Goal: Find specific page/section: Find specific page/section

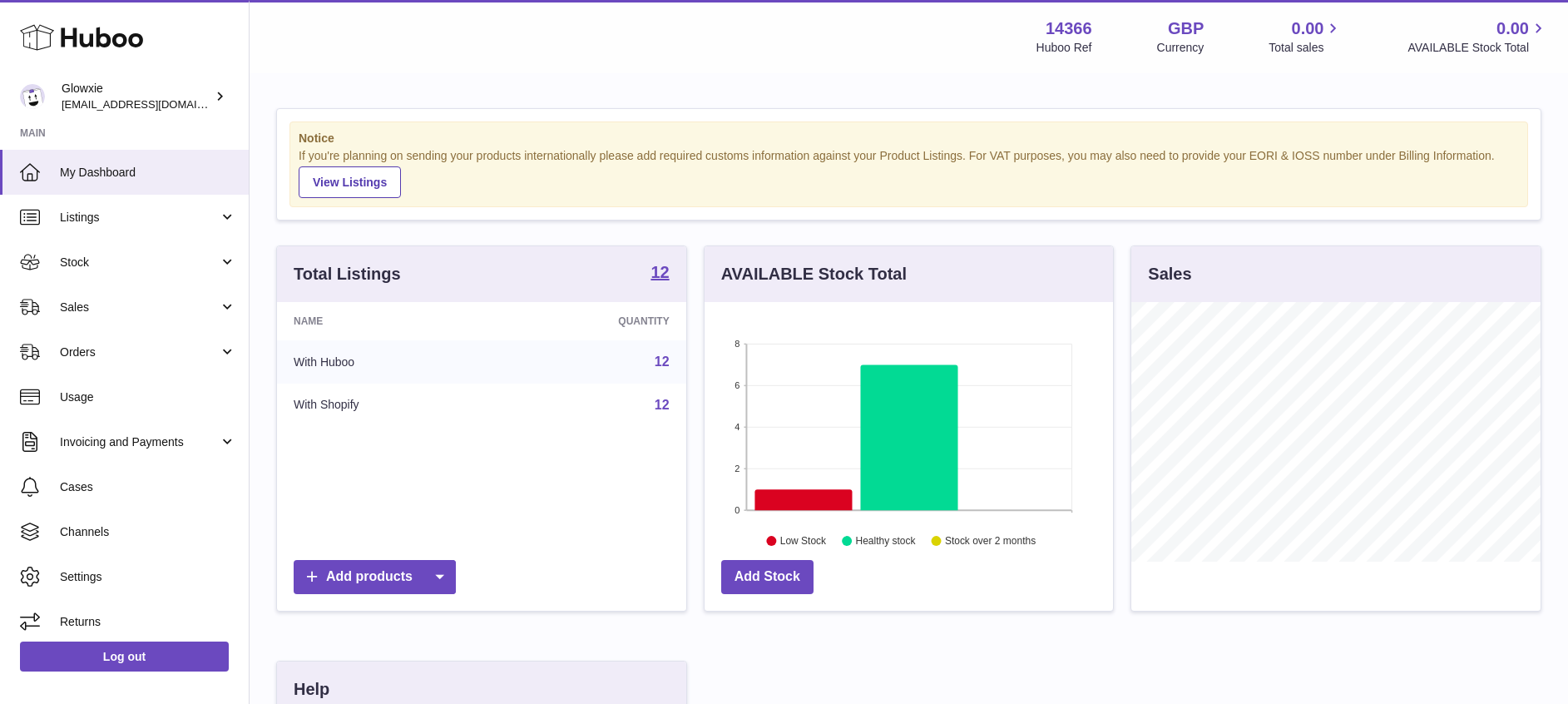
click at [661, 365] on link "12" at bounding box center [662, 361] width 15 height 14
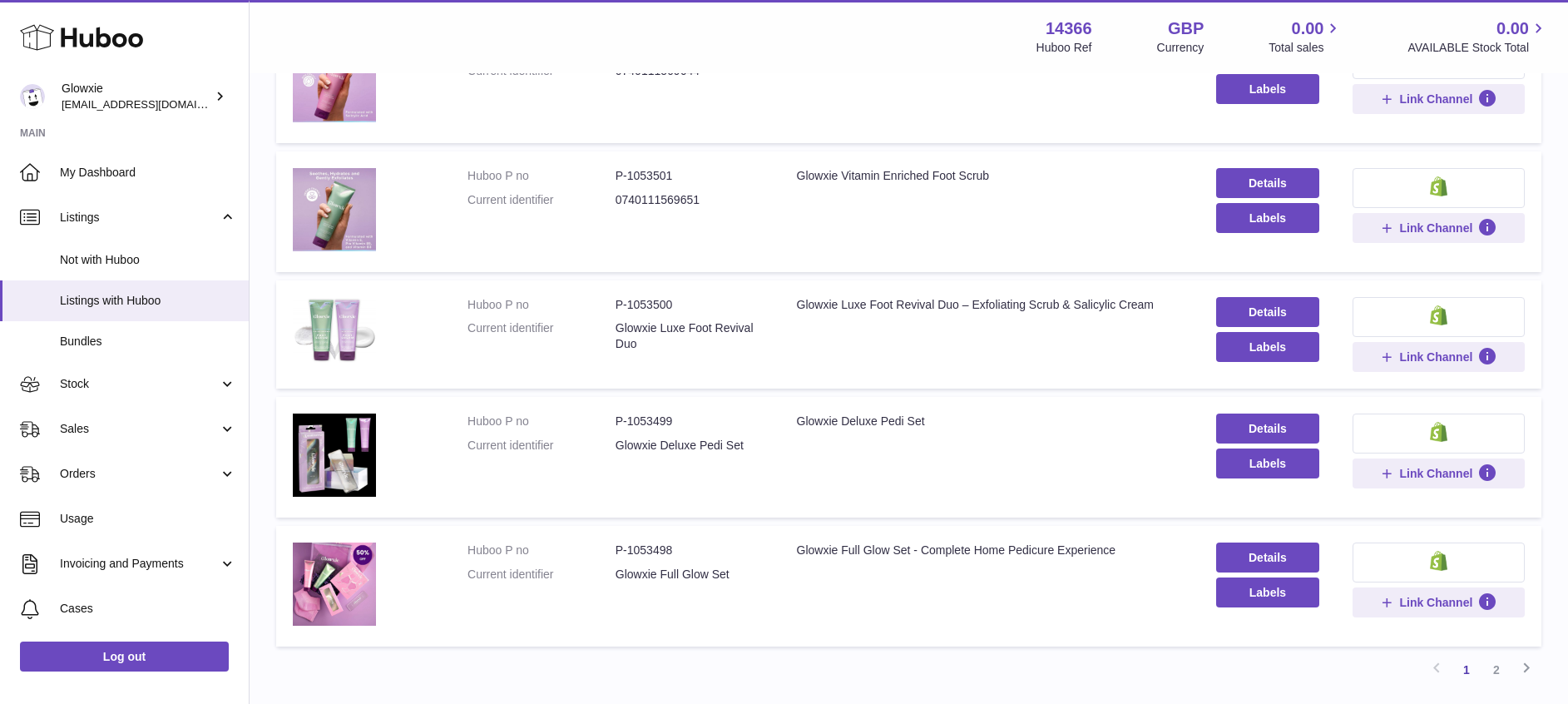
scroll to position [1042, 0]
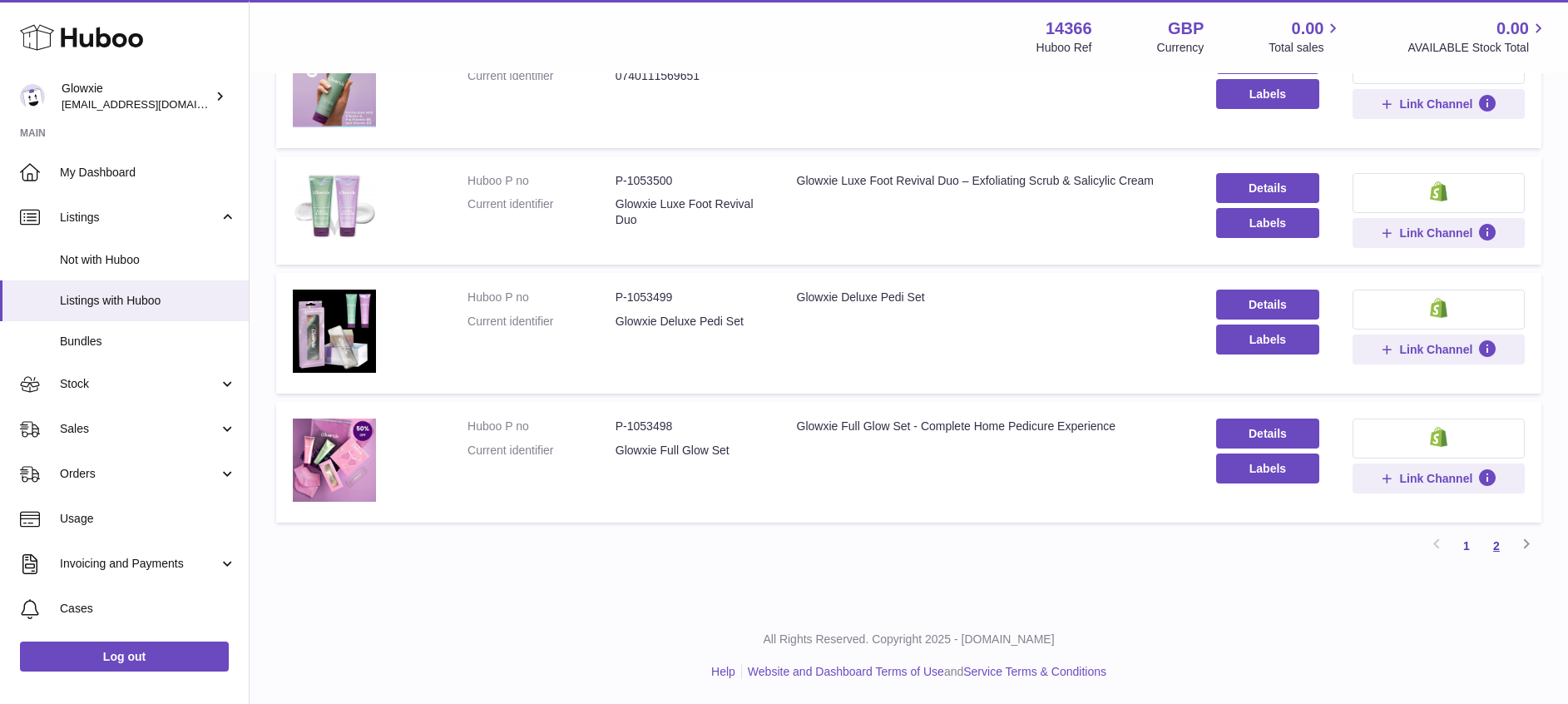
click at [1499, 541] on link "2" at bounding box center [1496, 545] width 30 height 30
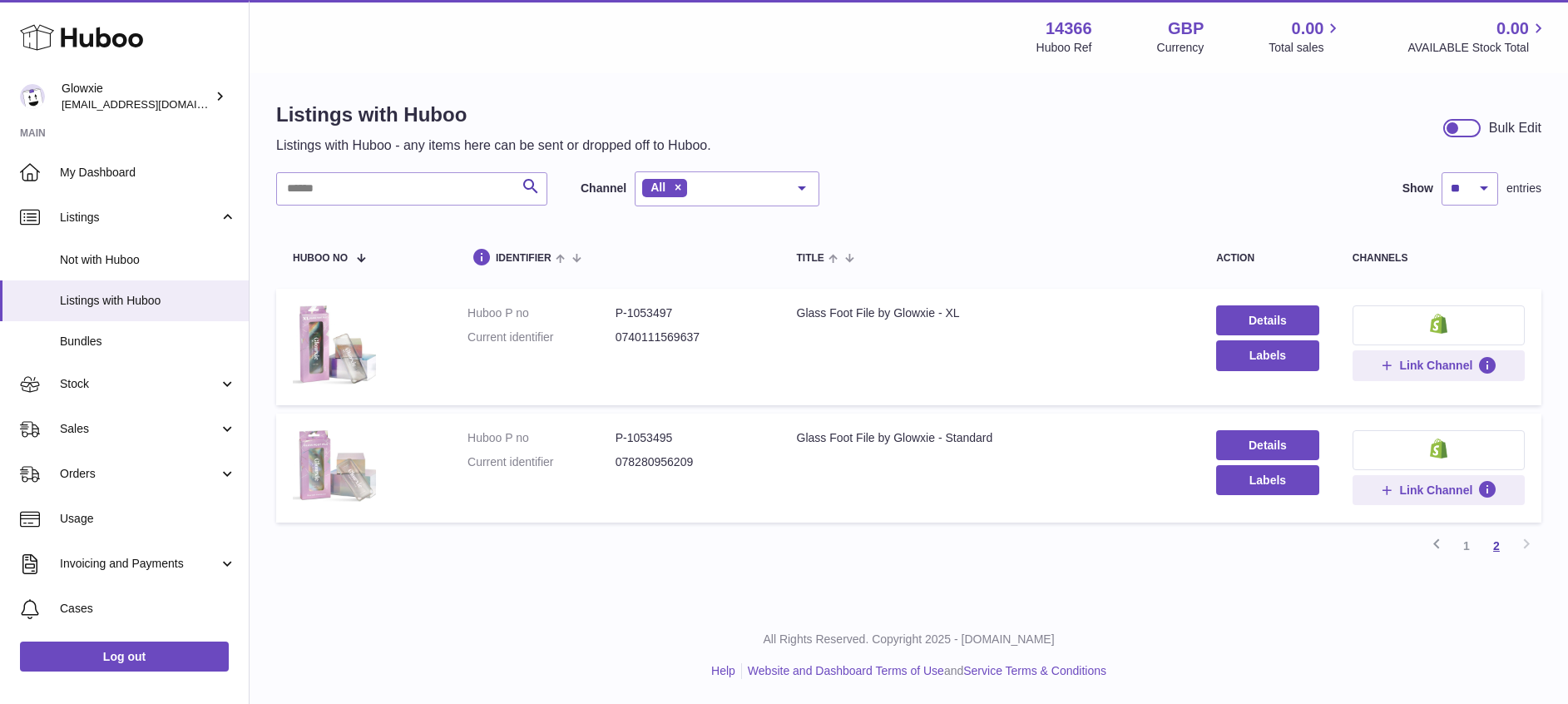
scroll to position [7, 0]
click at [112, 338] on span "Bundles" at bounding box center [148, 342] width 177 height 16
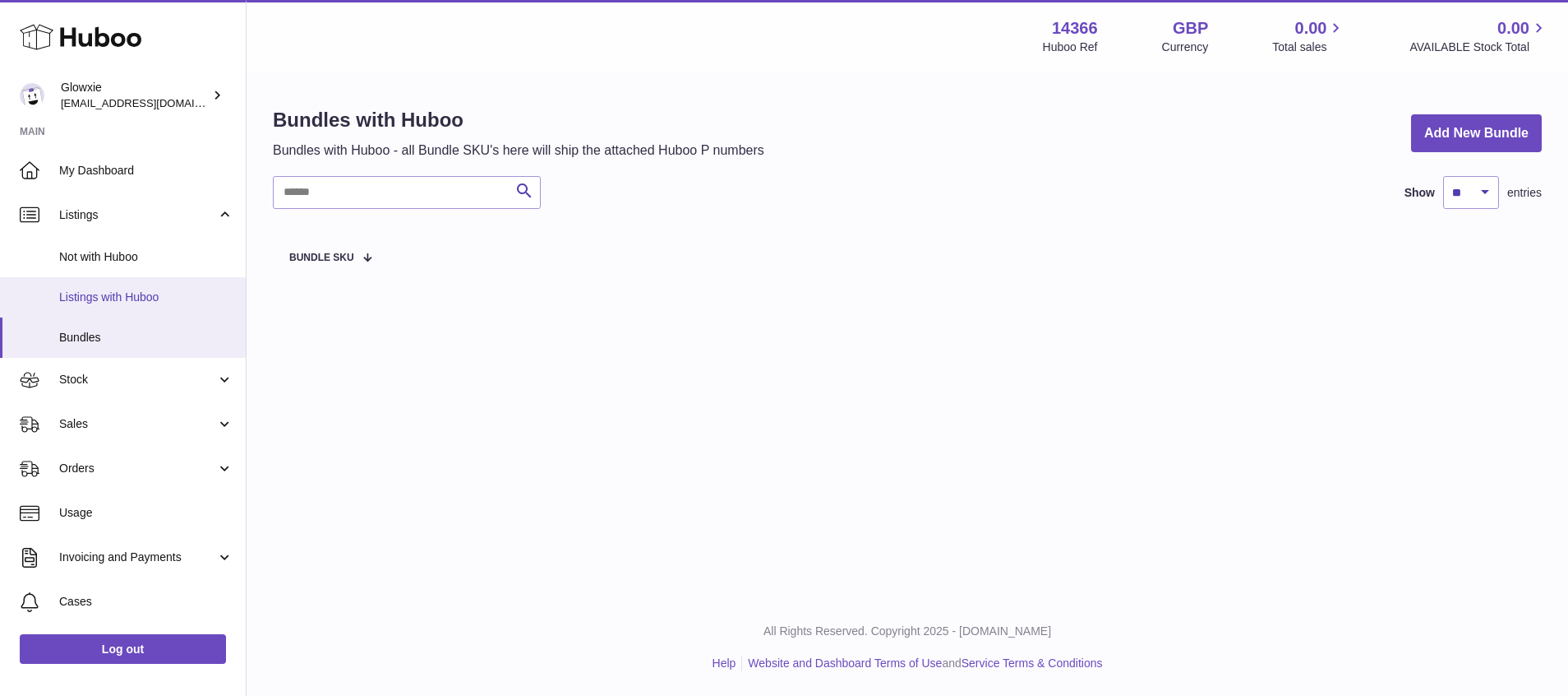
click at [95, 307] on link "Listings with Huboo" at bounding box center [123, 297] width 246 height 40
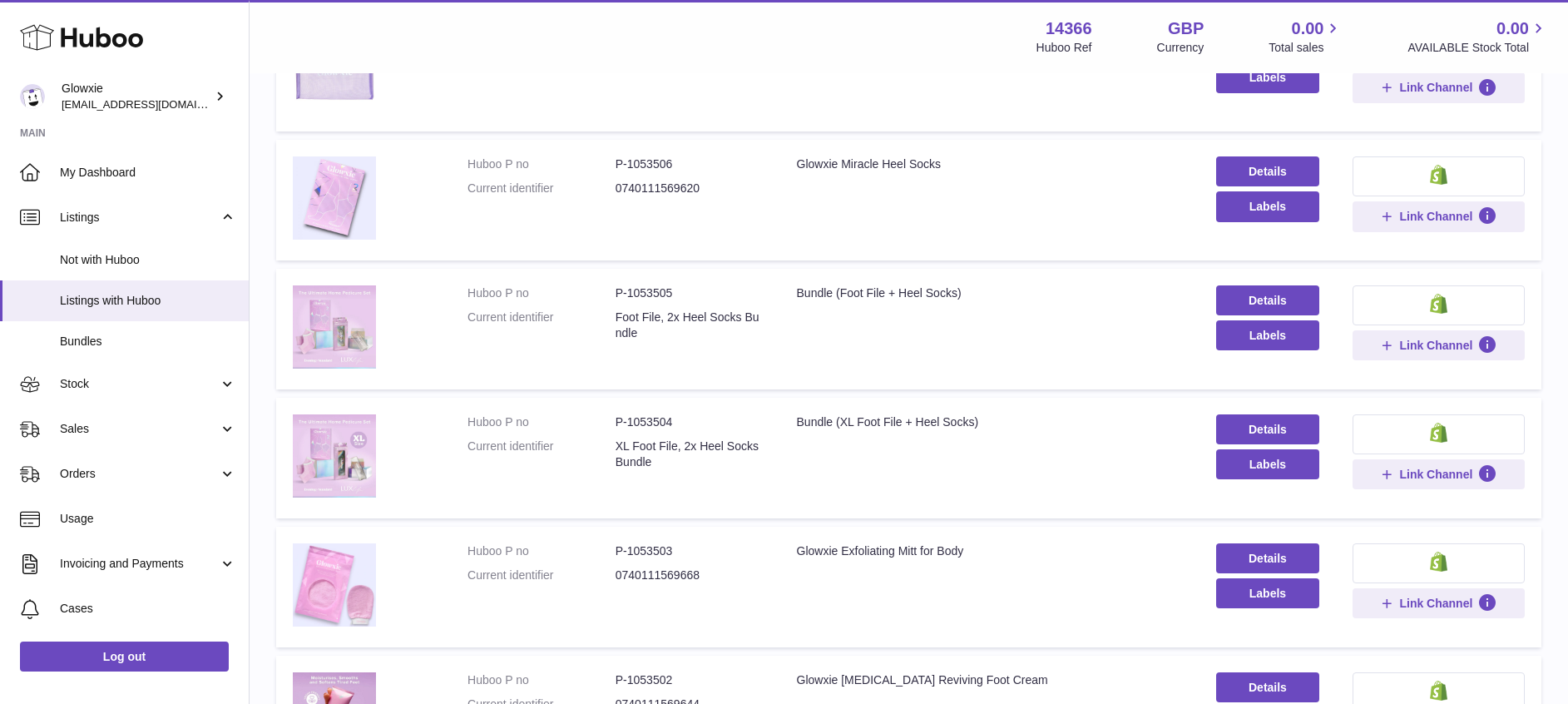
scroll to position [399, 0]
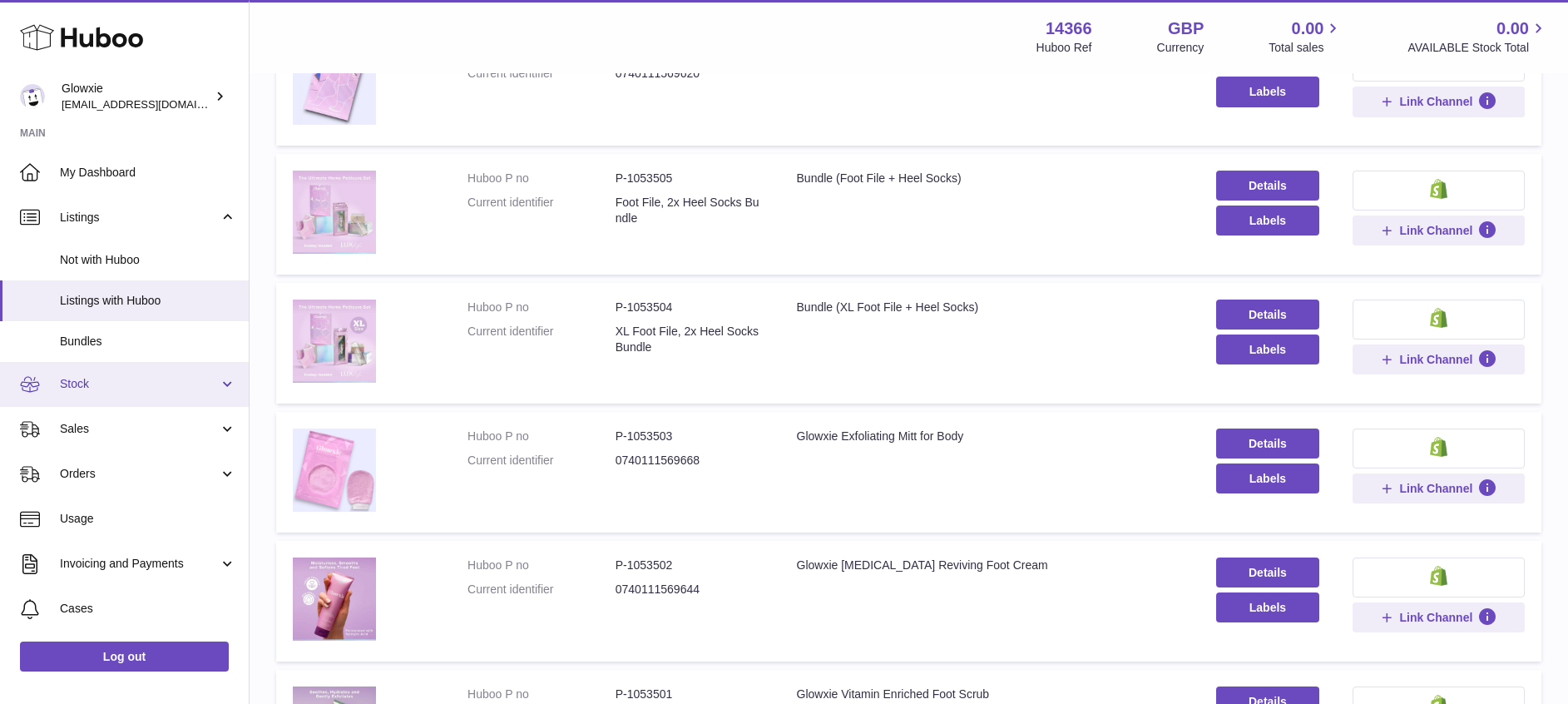
click at [135, 376] on span "Stock" at bounding box center [139, 384] width 159 height 16
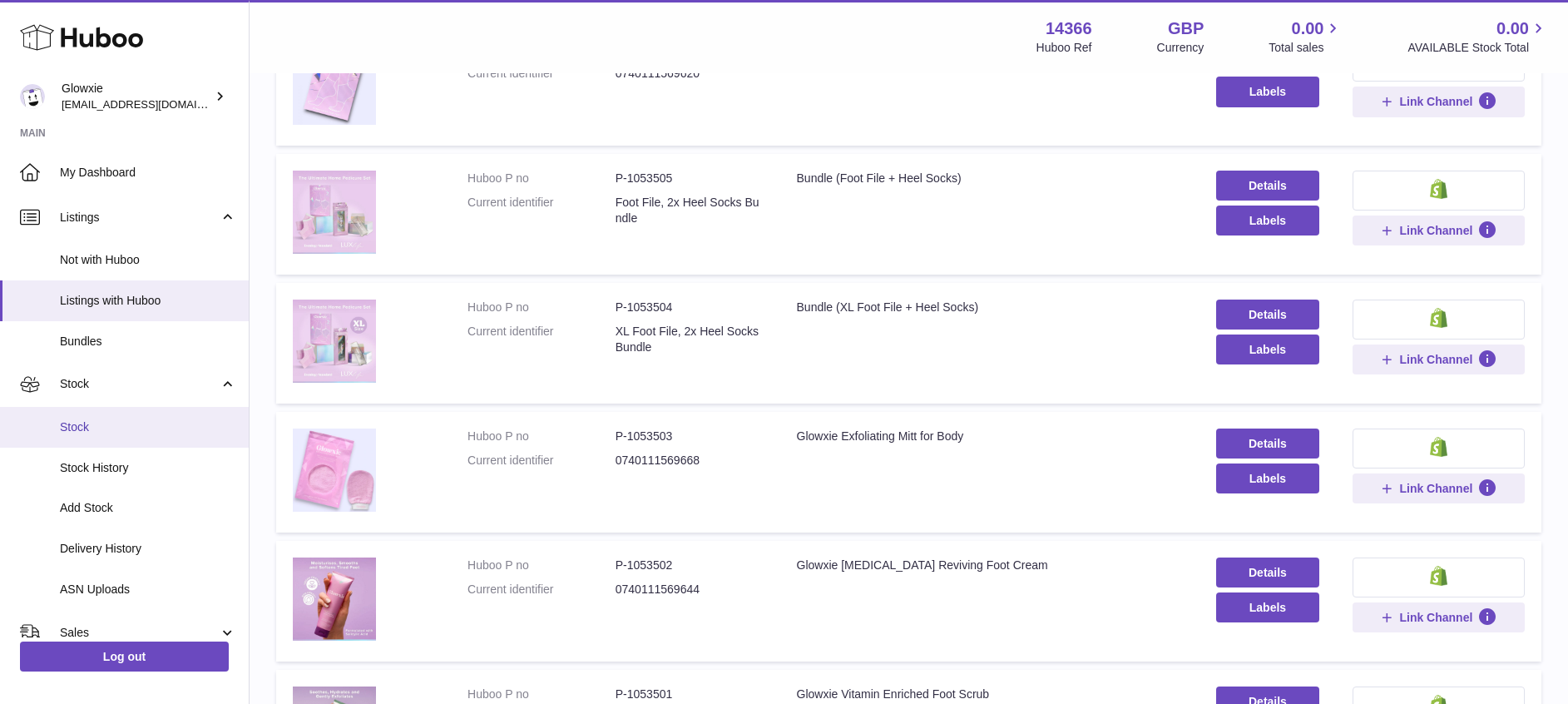
click at [103, 428] on span "Stock" at bounding box center [148, 428] width 177 height 16
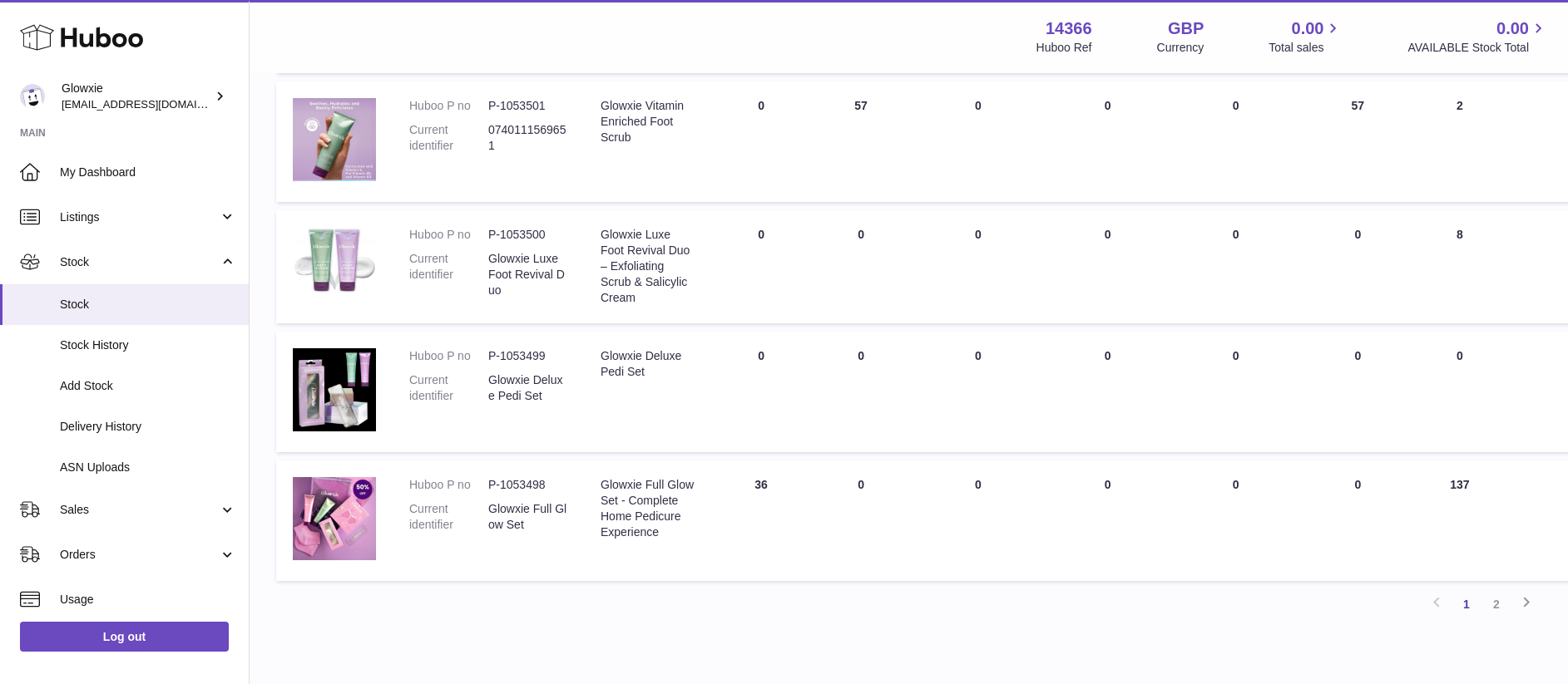
scroll to position [1023, 0]
click at [1500, 619] on link "2" at bounding box center [1496, 603] width 30 height 30
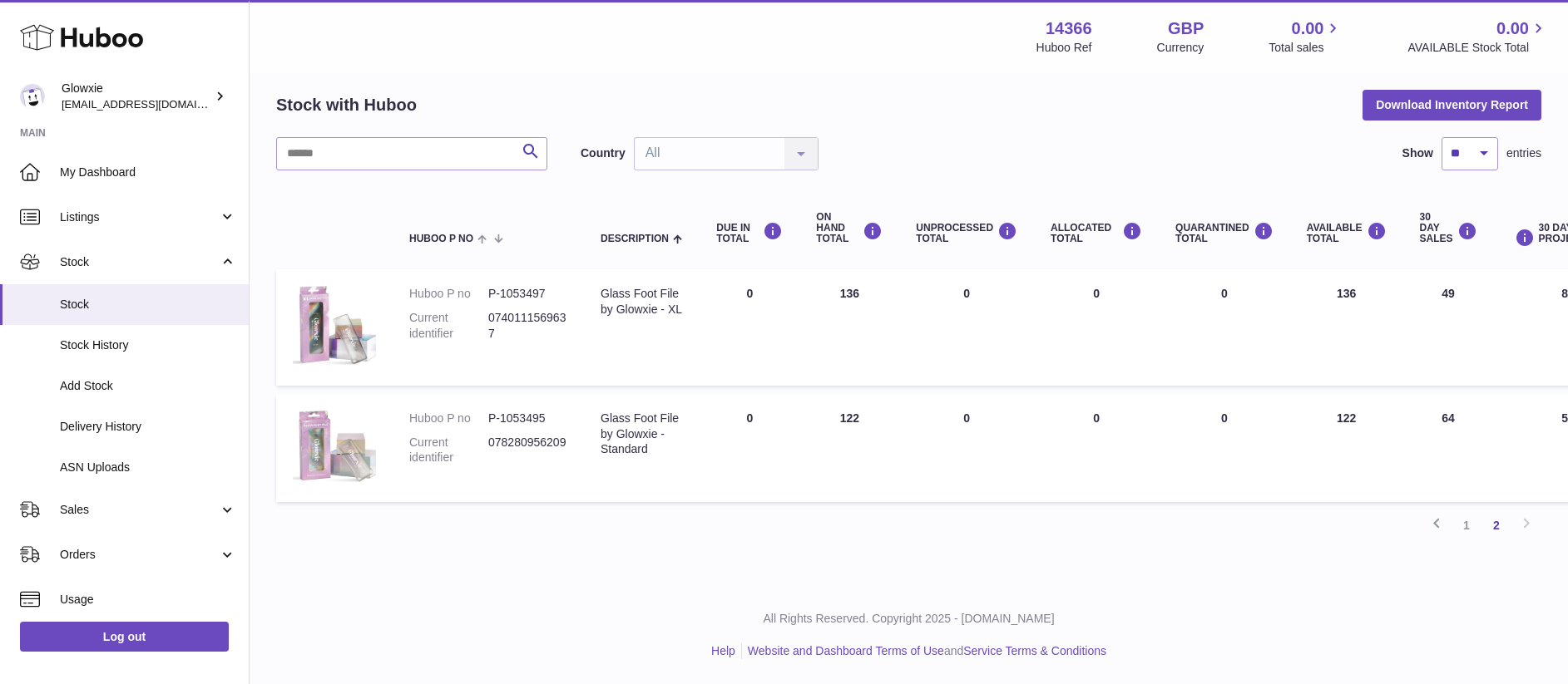
scroll to position [61, 0]
click at [88, 230] on link "Listings" at bounding box center [124, 216] width 249 height 44
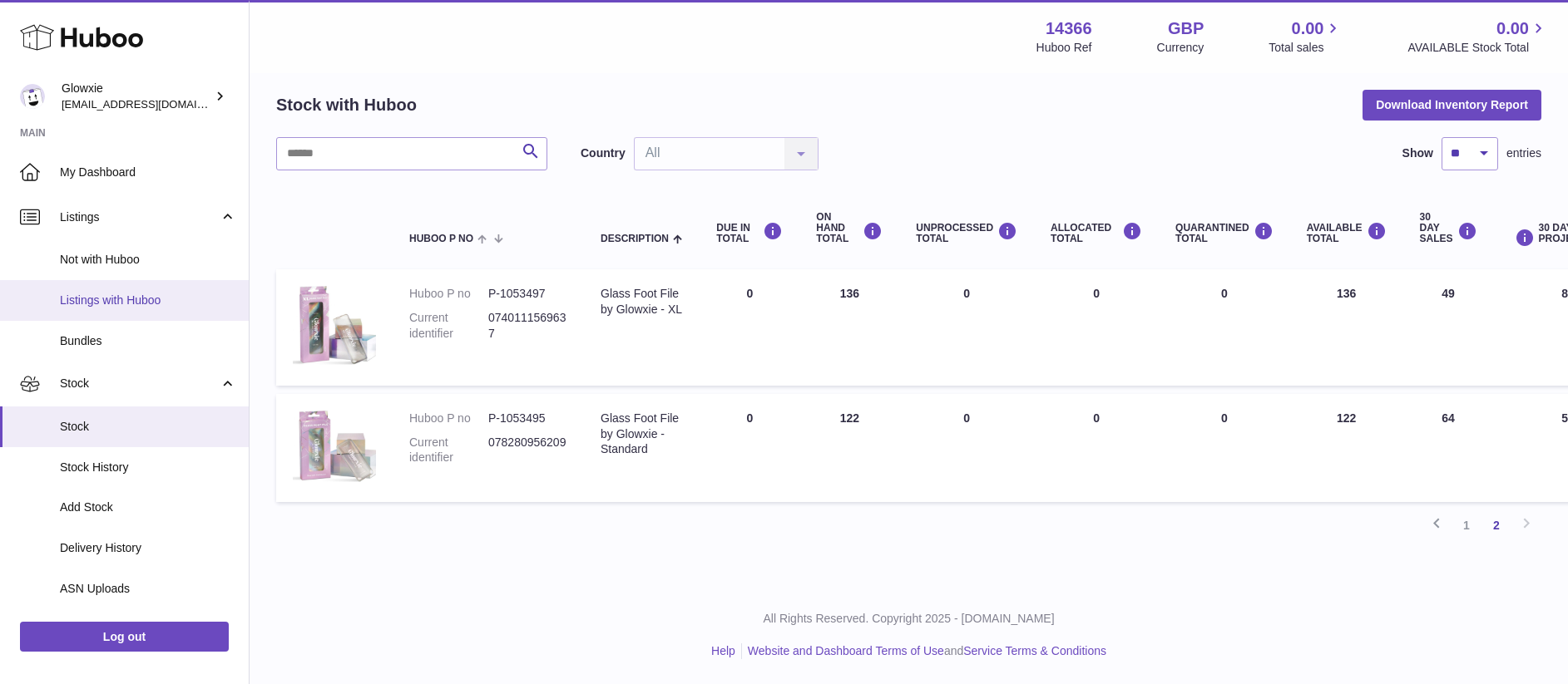
click at [127, 304] on span "Listings with Huboo" at bounding box center [148, 301] width 177 height 16
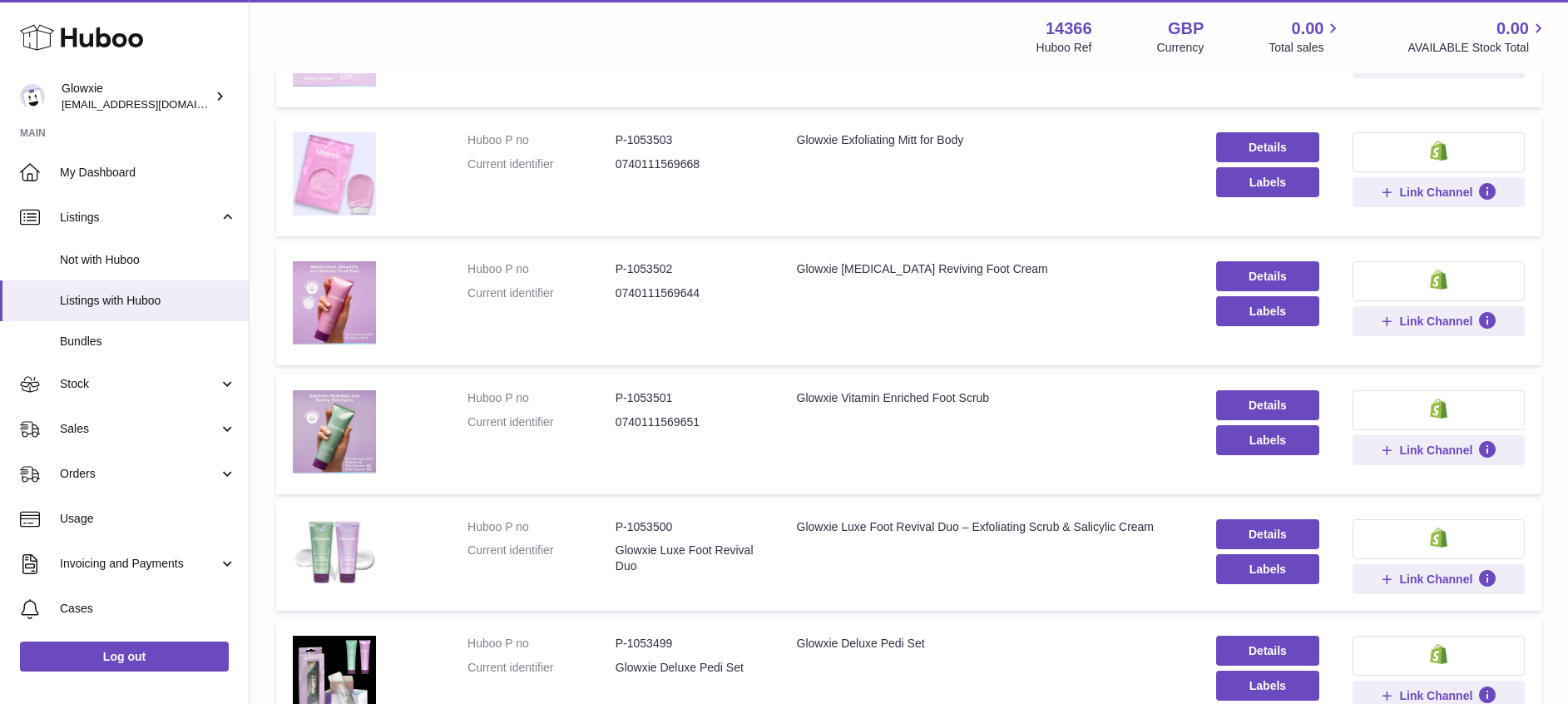
scroll to position [1042, 0]
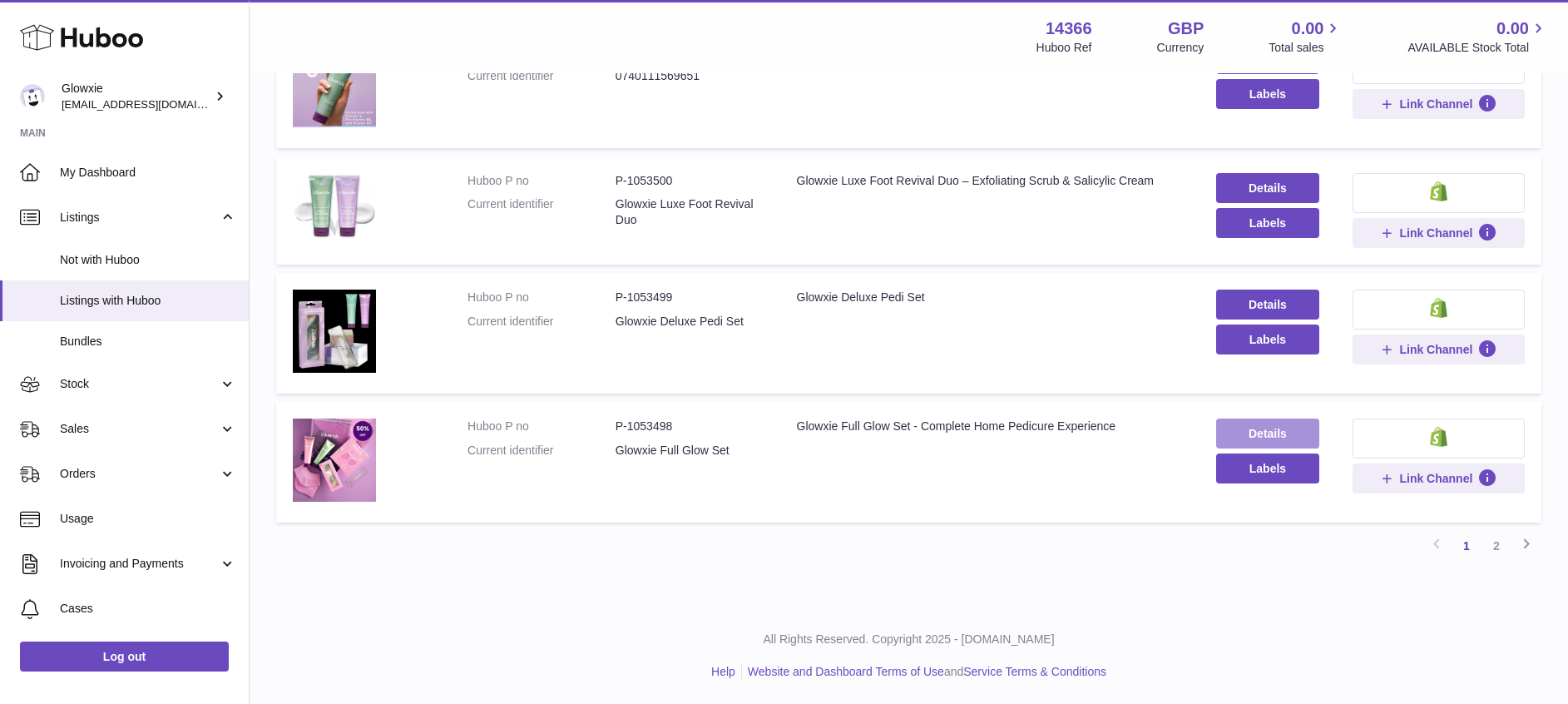
click at [1279, 420] on link "Details" at bounding box center [1268, 433] width 103 height 30
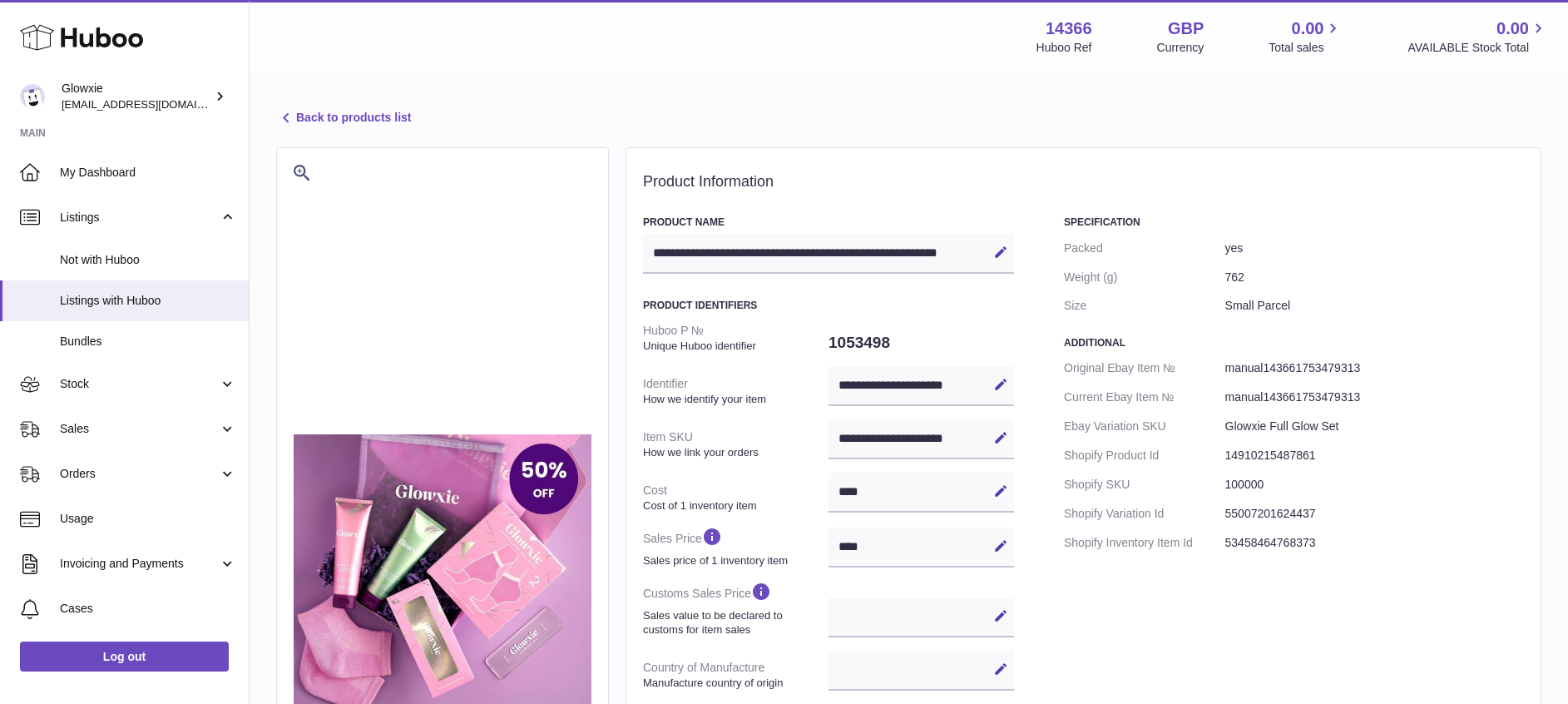
select select
select select "****"
